Goal: Find specific page/section: Find specific page/section

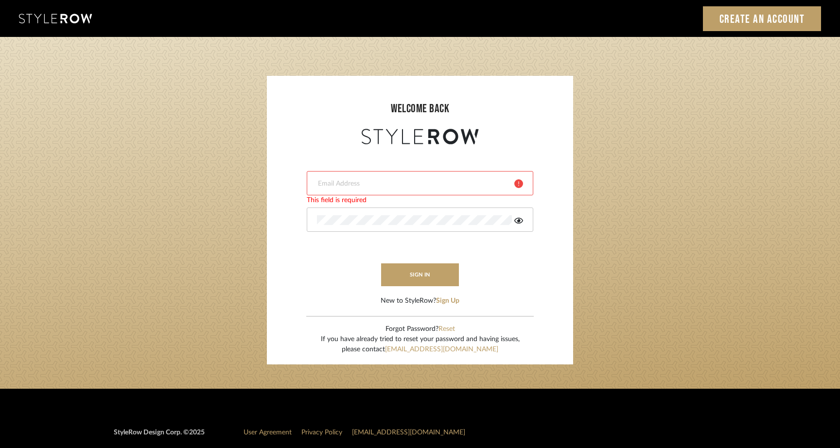
type input "Info@tumbleweeddesignsllc.com"
click at [422, 272] on button "sign in" at bounding box center [420, 274] width 78 height 23
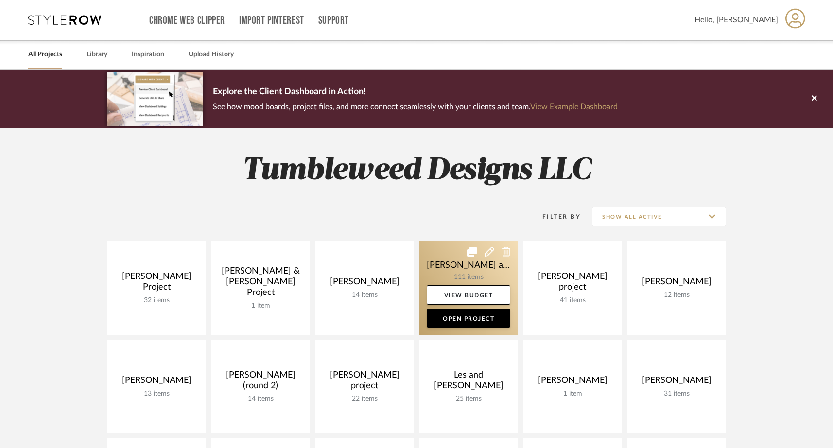
click at [441, 268] on link at bounding box center [468, 288] width 99 height 94
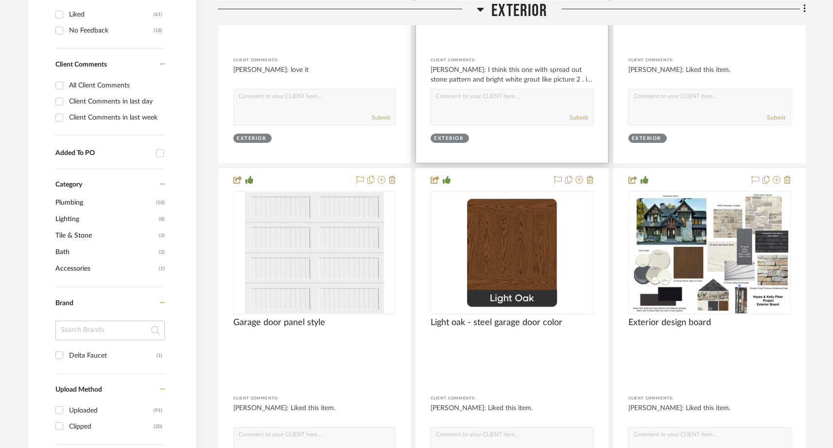
scroll to position [478, 0]
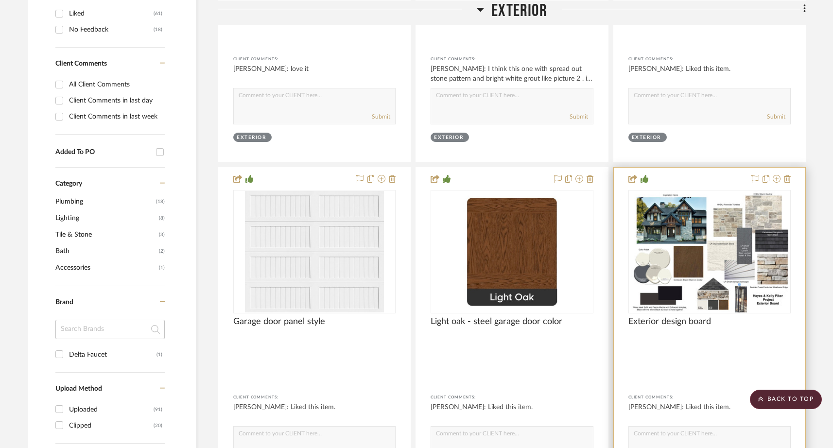
click at [691, 200] on img "0" at bounding box center [710, 252] width 158 height 122
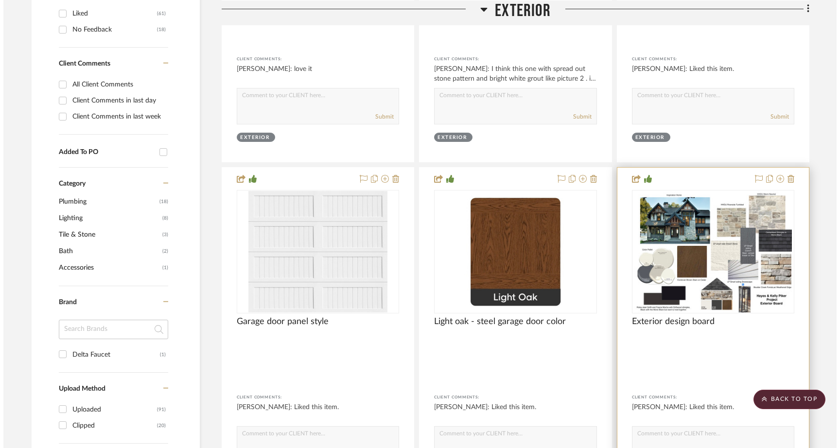
scroll to position [0, 0]
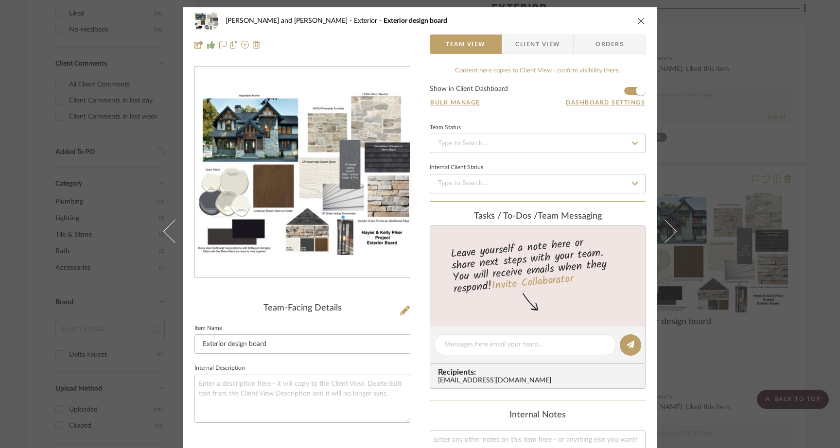
click at [637, 21] on icon "close" at bounding box center [641, 21] width 8 height 8
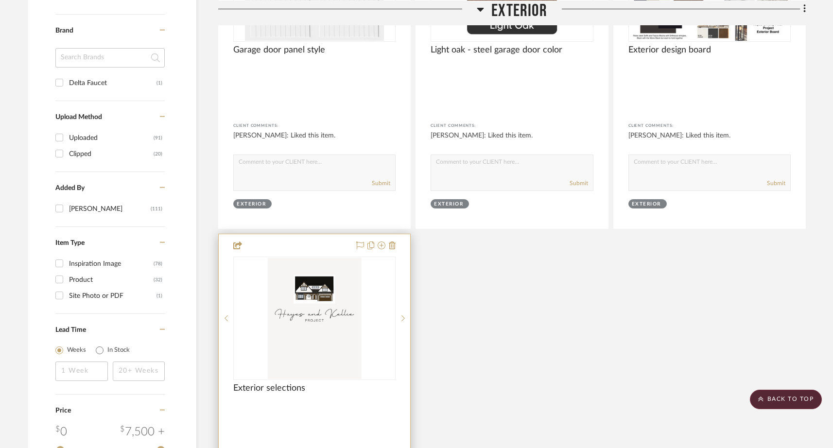
scroll to position [763, 0]
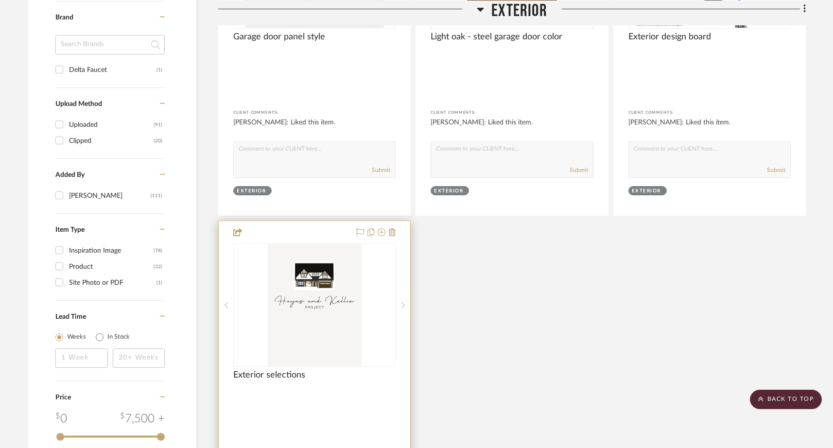
click at [328, 291] on img "0" at bounding box center [315, 306] width 94 height 122
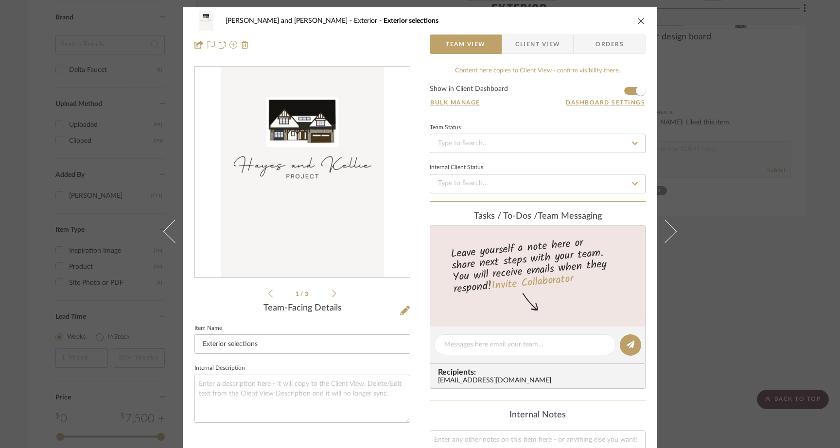
scroll to position [0, 0]
click at [332, 297] on icon at bounding box center [334, 294] width 4 height 8
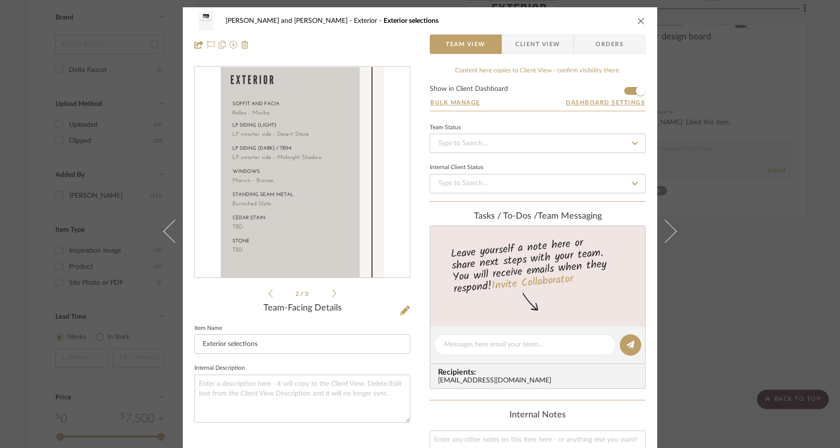
click at [332, 297] on icon at bounding box center [334, 294] width 4 height 8
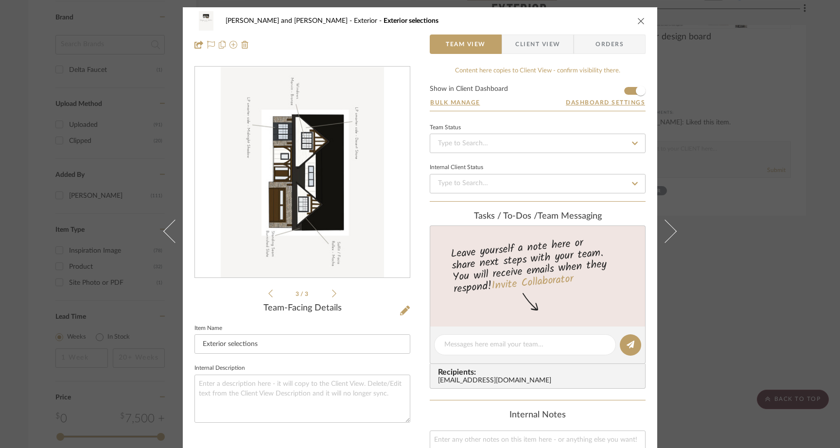
click at [639, 21] on icon "close" at bounding box center [641, 21] width 8 height 8
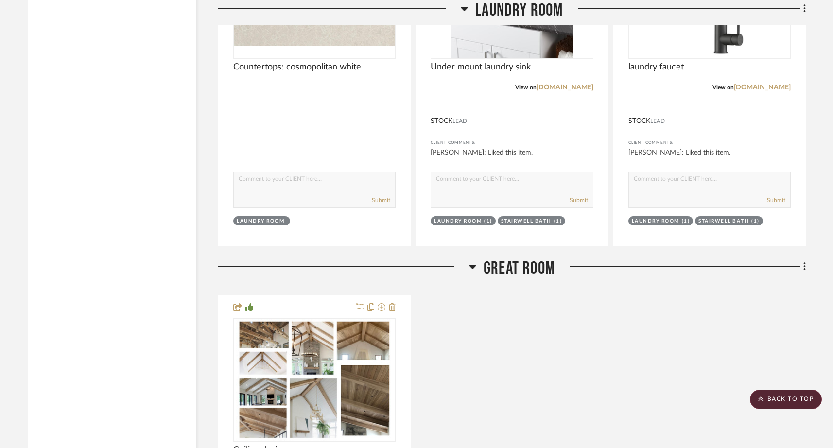
scroll to position [8120, 0]
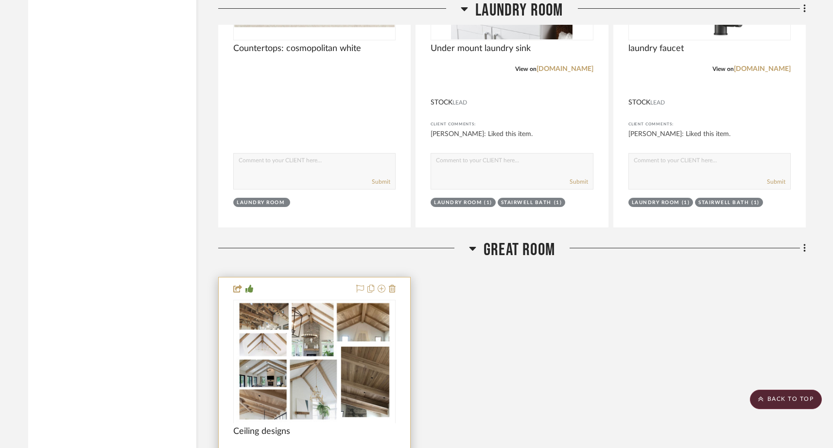
click at [348, 426] on div "Ceiling designs" at bounding box center [314, 436] width 162 height 21
click at [333, 301] on img "0" at bounding box center [314, 362] width 157 height 122
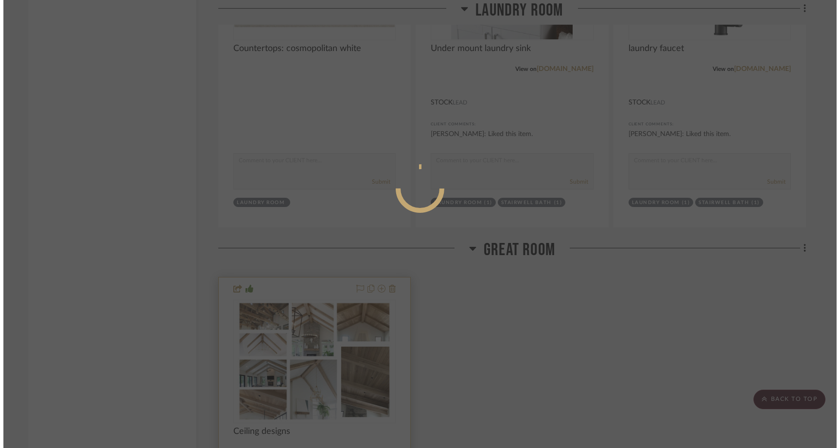
scroll to position [0, 0]
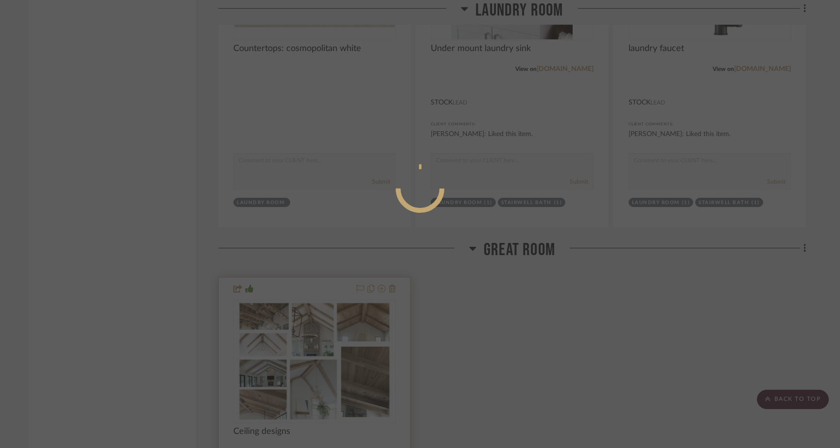
click at [333, 301] on div at bounding box center [420, 224] width 840 height 448
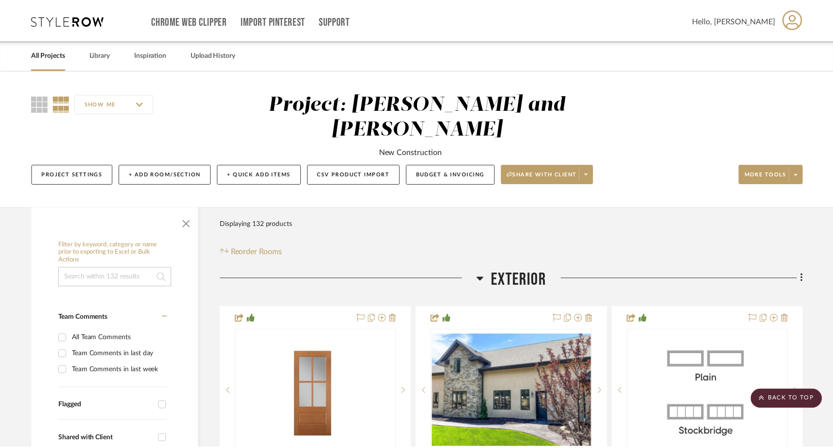
scroll to position [8120, 0]
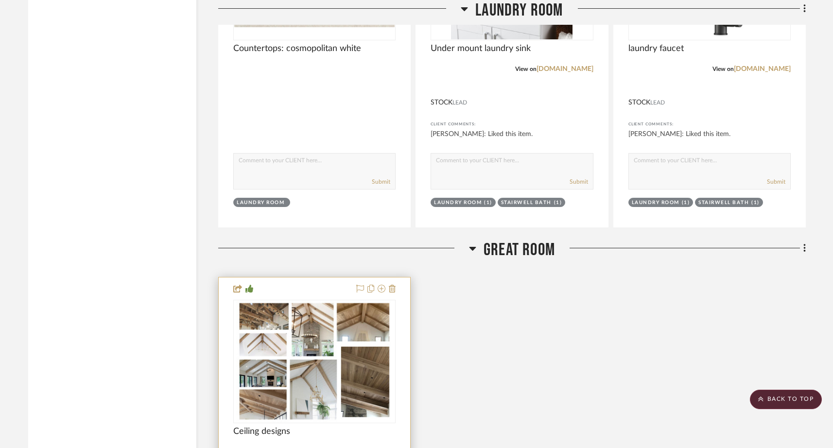
click at [333, 301] on img "0" at bounding box center [314, 362] width 157 height 122
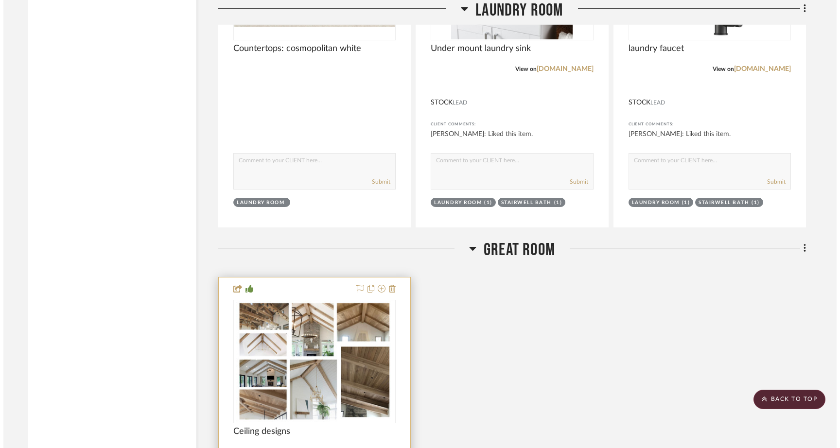
scroll to position [0, 0]
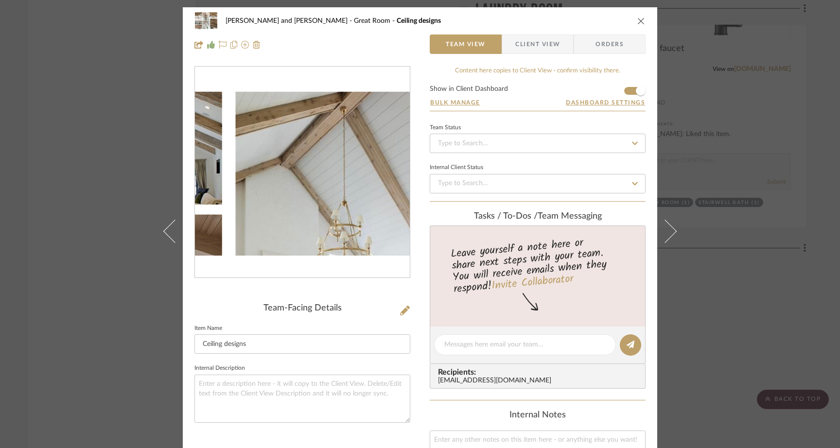
click at [287, 197] on img "0" at bounding box center [302, 172] width 215 height 166
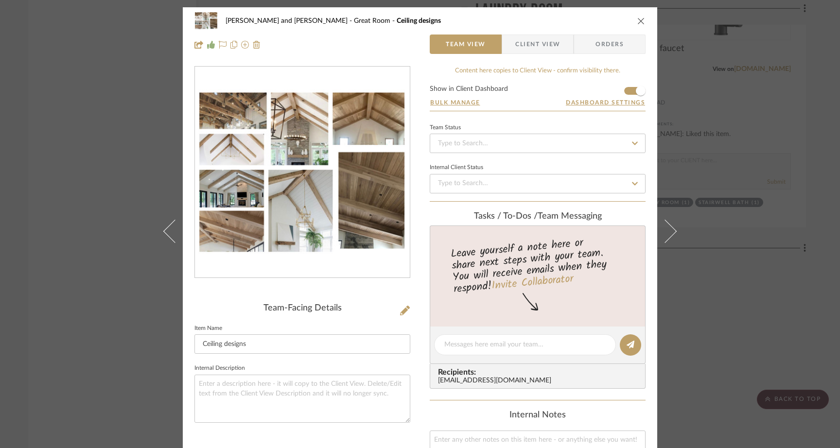
click at [637, 22] on icon "close" at bounding box center [641, 21] width 8 height 8
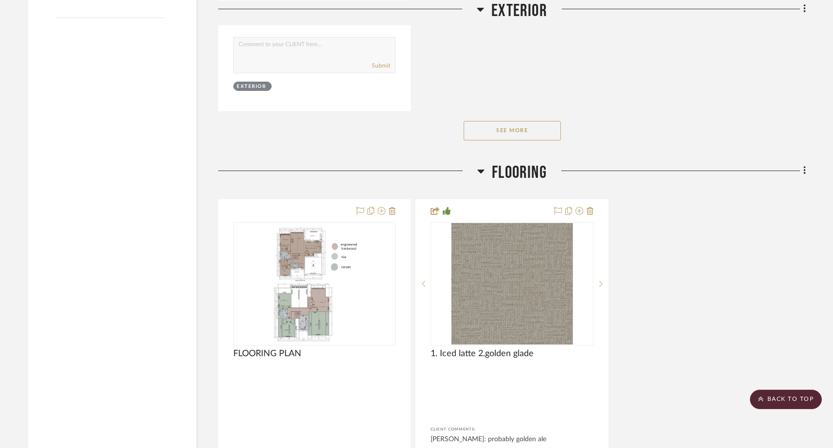
scroll to position [1201, 0]
